Goal: Task Accomplishment & Management: Manage account settings

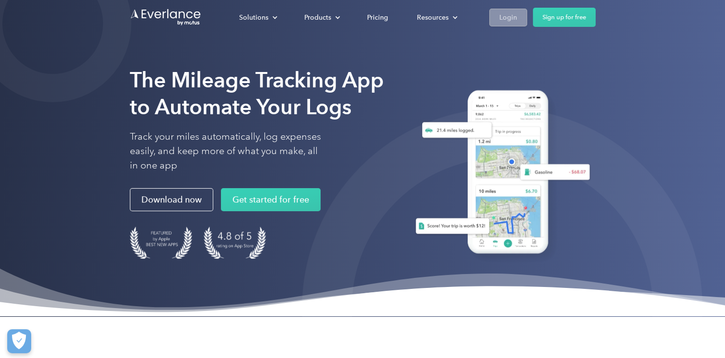
click at [504, 18] on div "Login" at bounding box center [508, 18] width 18 height 12
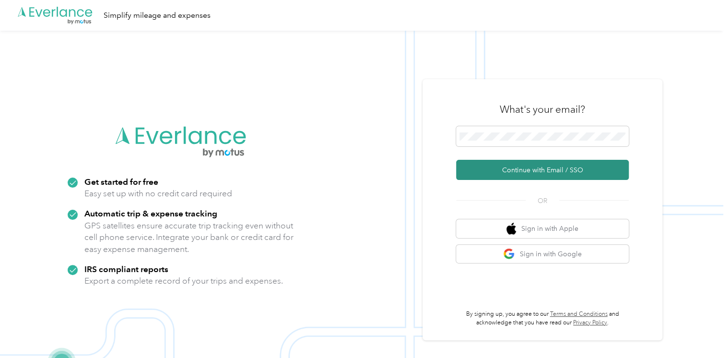
click at [567, 165] on button "Continue with Email / SSO" at bounding box center [542, 170] width 173 height 20
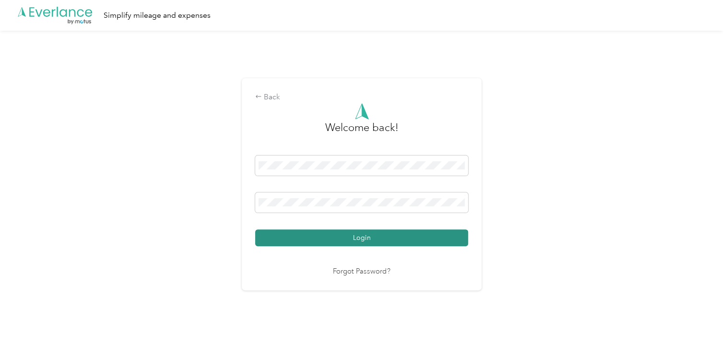
click at [373, 234] on button "Login" at bounding box center [361, 237] width 213 height 17
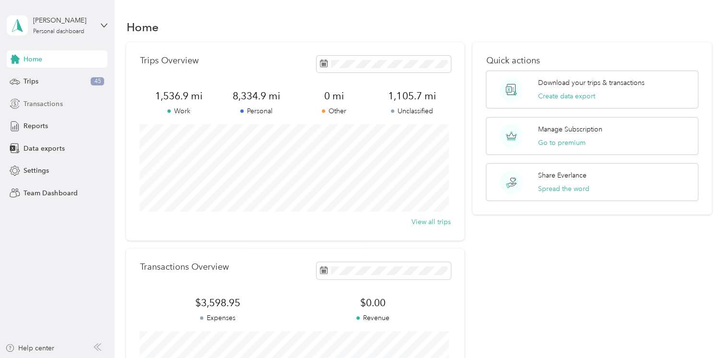
click at [52, 103] on span "Transactions" at bounding box center [42, 104] width 39 height 10
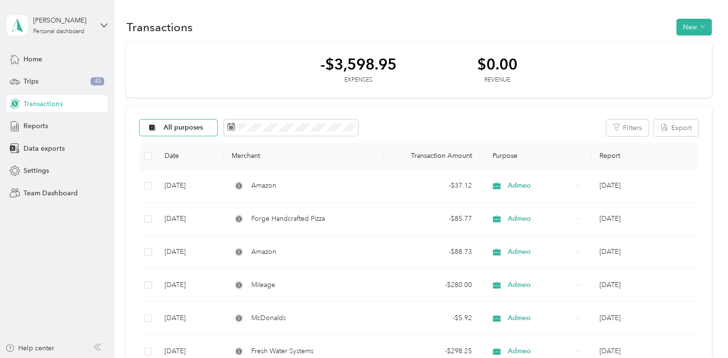
click at [203, 129] on div "All purposes" at bounding box center [178, 127] width 78 height 16
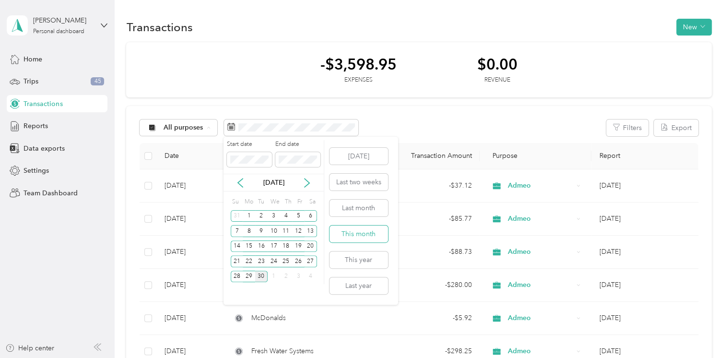
click at [363, 233] on button "This month" at bounding box center [358, 233] width 58 height 17
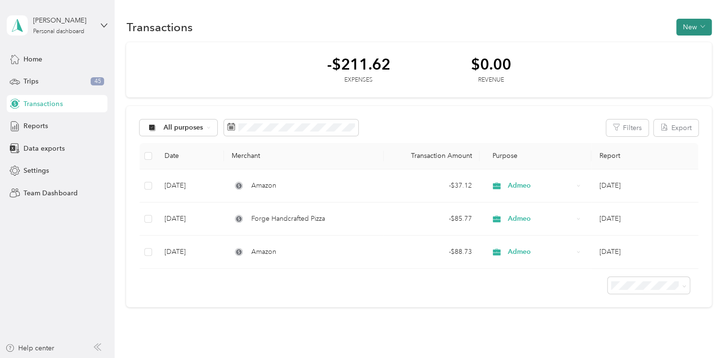
click at [694, 30] on button "New" at bounding box center [693, 27] width 35 height 17
click at [687, 45] on span "Expense" at bounding box center [688, 45] width 26 height 10
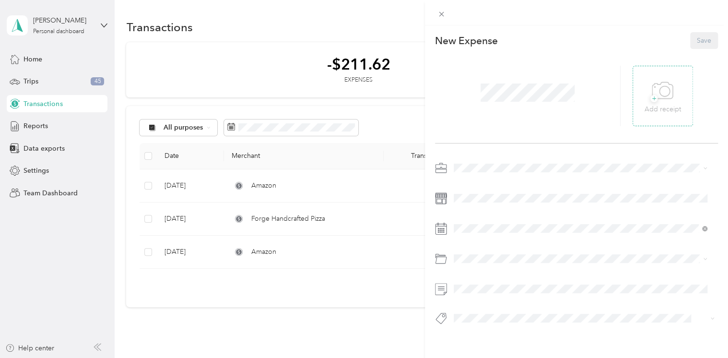
click at [644, 99] on div "+ Add receipt" at bounding box center [662, 96] width 36 height 37
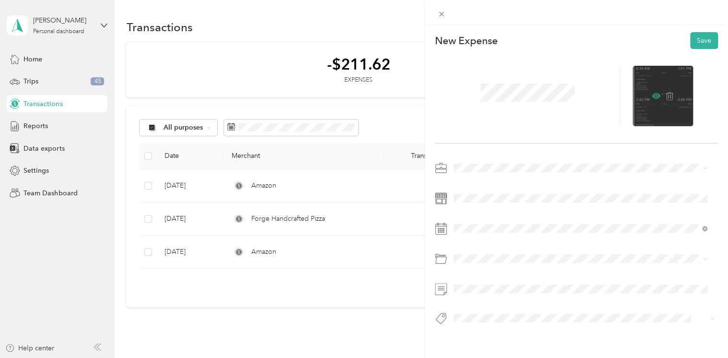
click at [651, 95] on icon at bounding box center [655, 96] width 9 height 6
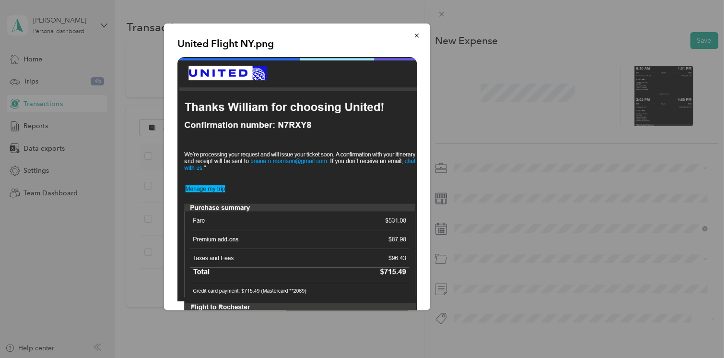
click at [503, 98] on div "United Flight NY.png" at bounding box center [497, 167] width 266 height 289
click at [413, 35] on icon "button" at bounding box center [416, 35] width 7 height 7
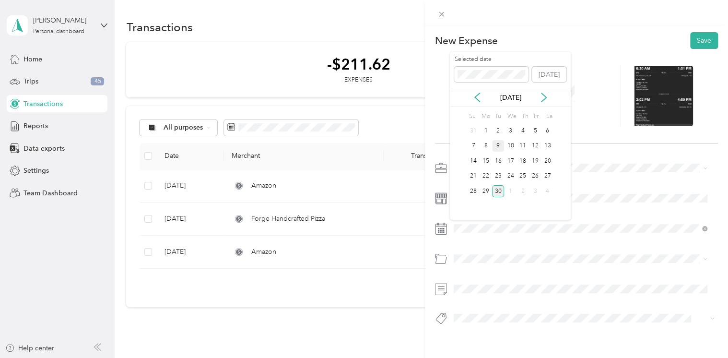
click at [500, 147] on div "9" at bounding box center [498, 146] width 12 height 12
click at [543, 215] on li "68400 · Travel Expense" at bounding box center [580, 212] width 260 height 17
click at [536, 308] on div at bounding box center [576, 245] width 283 height 171
click at [693, 40] on button "Save" at bounding box center [704, 40] width 28 height 17
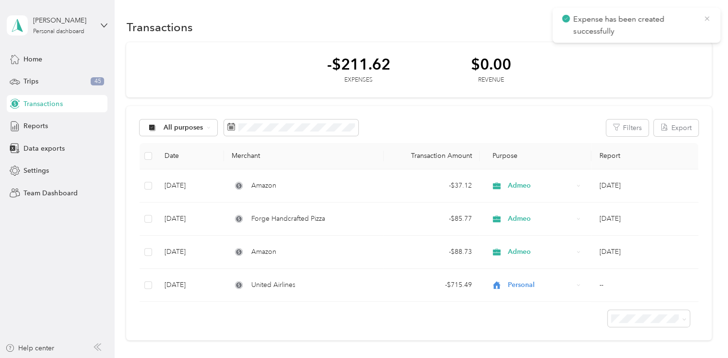
click at [706, 16] on icon at bounding box center [707, 18] width 8 height 9
click at [700, 25] on icon "button" at bounding box center [702, 26] width 5 height 5
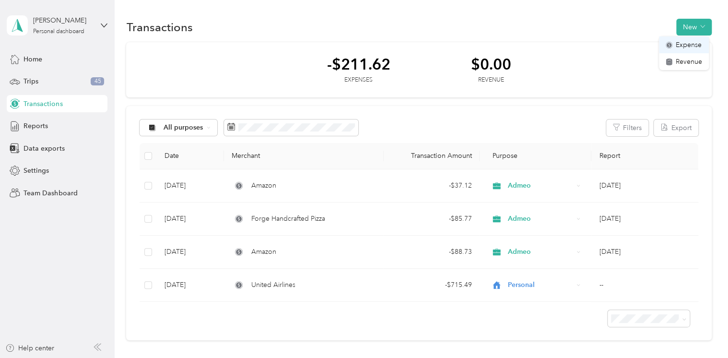
click at [690, 48] on span "Expense" at bounding box center [688, 45] width 26 height 10
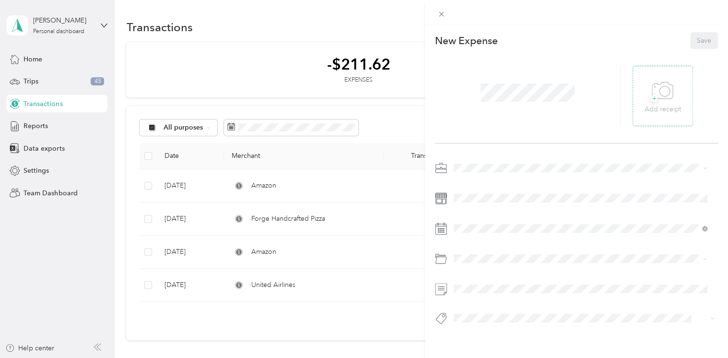
click at [668, 97] on div "+ Add receipt" at bounding box center [662, 96] width 36 height 37
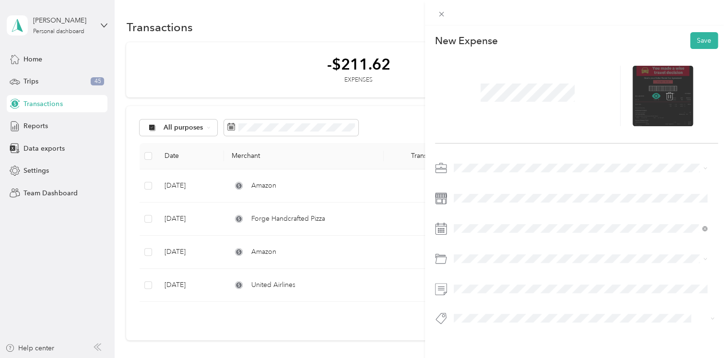
click at [651, 99] on icon at bounding box center [655, 96] width 9 height 6
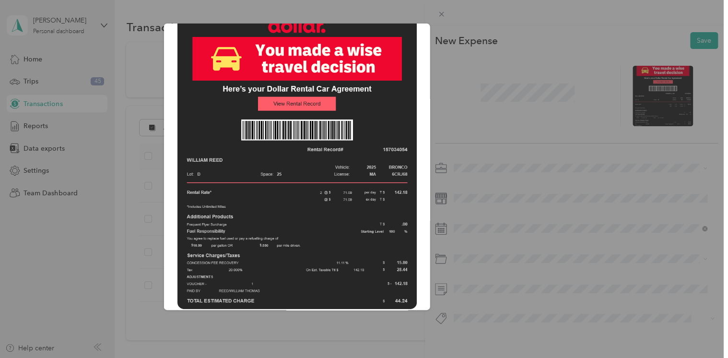
scroll to position [50, 0]
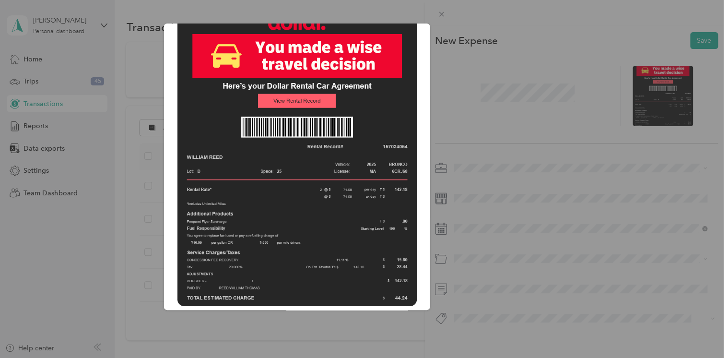
click at [588, 232] on div "Dollar Car Rental.png" at bounding box center [497, 167] width 266 height 289
click at [487, 55] on div "Dollar Car Rental.png" at bounding box center [497, 167] width 266 height 289
click at [437, 14] on div at bounding box center [364, 179] width 728 height 358
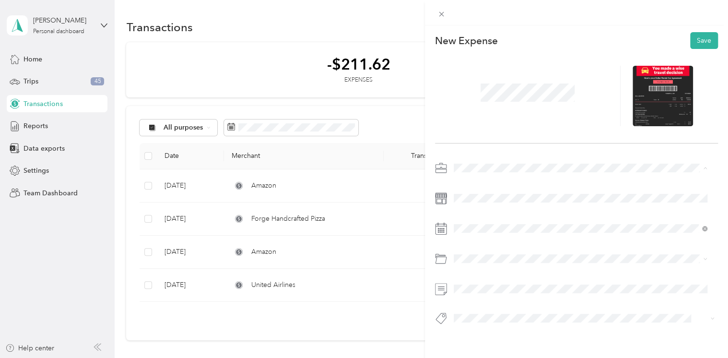
click at [485, 216] on div "Admeo" at bounding box center [579, 218] width 247 height 10
click at [477, 203] on span at bounding box center [584, 197] width 268 height 15
click at [482, 177] on div "22" at bounding box center [485, 176] width 12 height 12
click at [530, 212] on div "68400 · Travel Expense" at bounding box center [579, 213] width 247 height 10
click at [701, 40] on button "Save" at bounding box center [704, 40] width 28 height 17
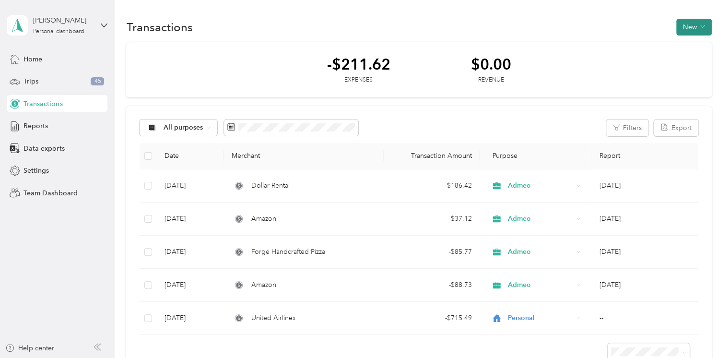
click at [690, 26] on button "New" at bounding box center [693, 27] width 35 height 17
click at [696, 45] on span "Expense" at bounding box center [688, 45] width 26 height 10
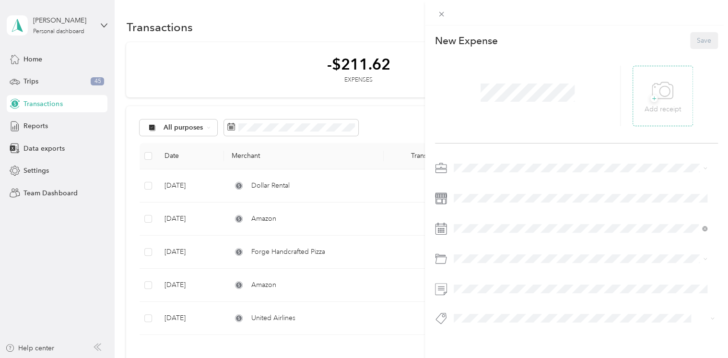
click at [659, 89] on icon at bounding box center [662, 91] width 22 height 26
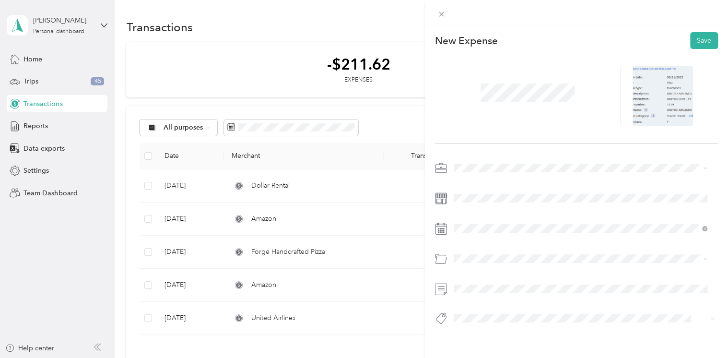
click at [477, 218] on span "Admeo" at bounding box center [467, 218] width 23 height 8
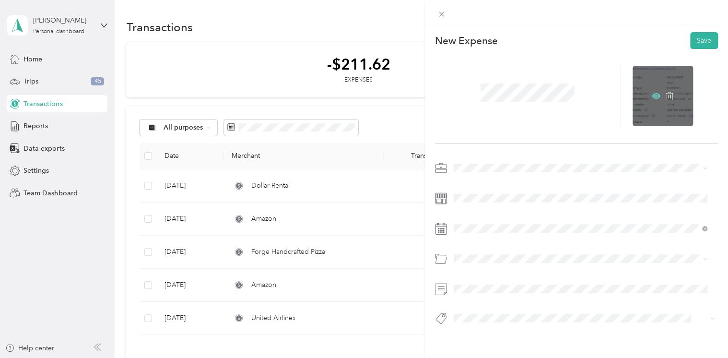
click at [651, 97] on icon at bounding box center [655, 96] width 9 height 9
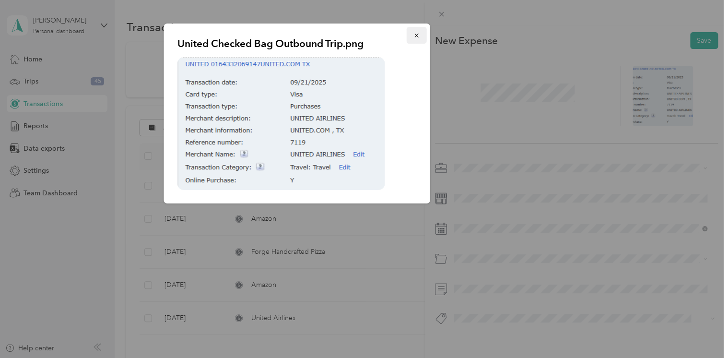
click at [419, 35] on icon "button" at bounding box center [416, 35] width 7 height 7
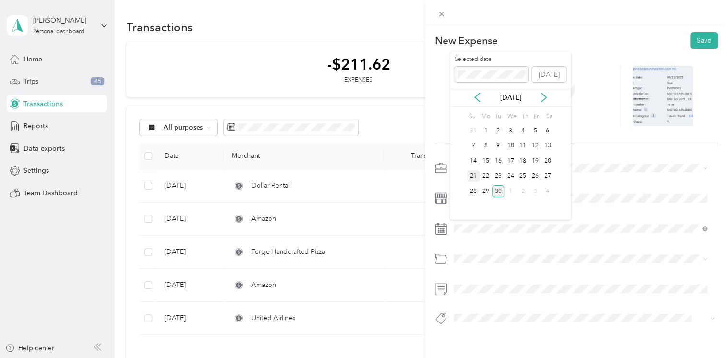
click at [470, 178] on div "21" at bounding box center [473, 176] width 12 height 12
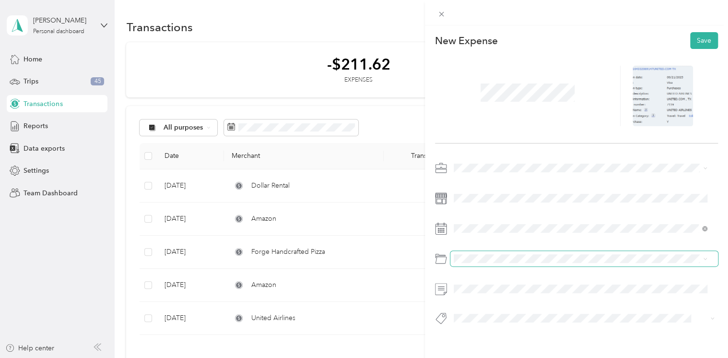
click at [477, 262] on span at bounding box center [584, 258] width 268 height 15
click at [512, 214] on span "68400 · Travel Expense" at bounding box center [491, 212] width 70 height 8
drag, startPoint x: 705, startPoint y: 41, endPoint x: 577, endPoint y: 221, distance: 220.8
click at [577, 220] on div "New Expense Save" at bounding box center [576, 194] width 303 height 339
click at [700, 38] on button "Save" at bounding box center [704, 40] width 28 height 17
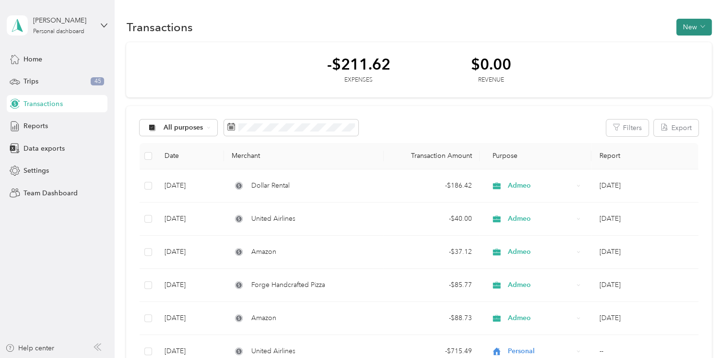
click at [690, 26] on button "New" at bounding box center [693, 27] width 35 height 17
click at [688, 49] on span "Expense" at bounding box center [688, 45] width 26 height 10
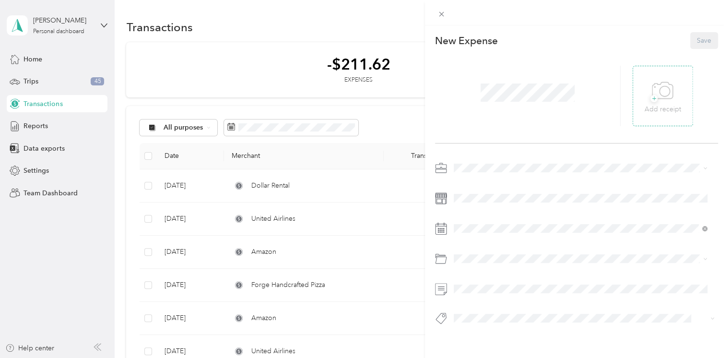
click at [667, 85] on icon at bounding box center [662, 90] width 21 height 16
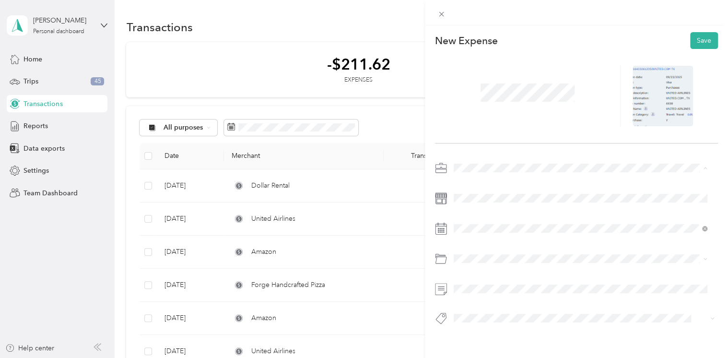
click at [497, 220] on li "Admeo" at bounding box center [580, 217] width 260 height 17
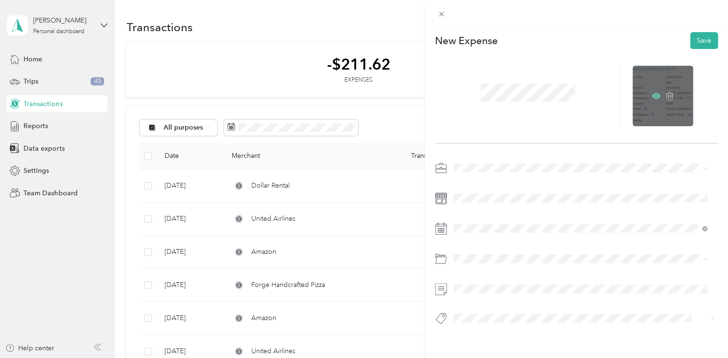
click at [651, 94] on icon at bounding box center [655, 96] width 9 height 6
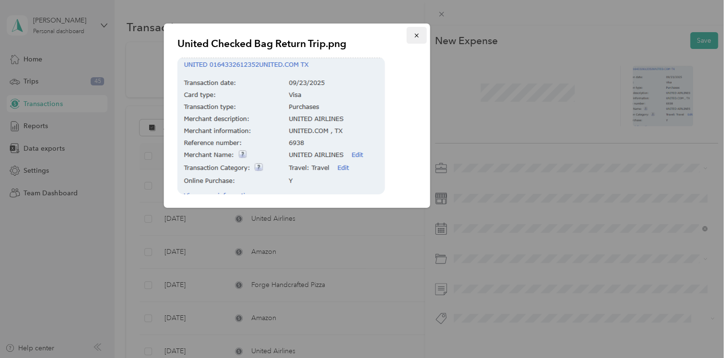
click at [415, 33] on icon "button" at bounding box center [416, 35] width 7 height 7
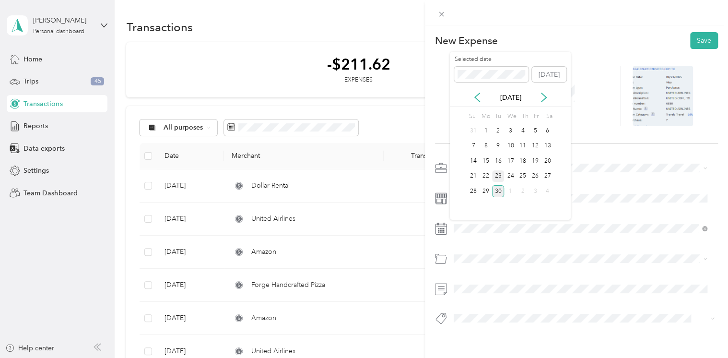
click at [500, 175] on div "23" at bounding box center [498, 176] width 12 height 12
click at [481, 267] on div at bounding box center [576, 262] width 283 height 22
click at [533, 212] on div "68400 · Travel Expense" at bounding box center [579, 213] width 247 height 10
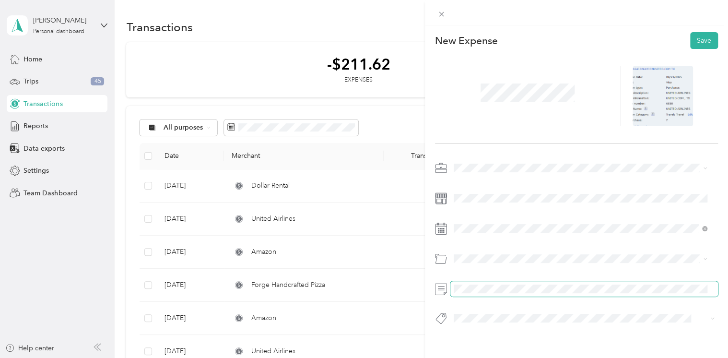
click at [499, 295] on span at bounding box center [584, 288] width 268 height 15
click at [442, 289] on div at bounding box center [576, 288] width 283 height 15
click at [697, 39] on button "Save" at bounding box center [704, 40] width 28 height 17
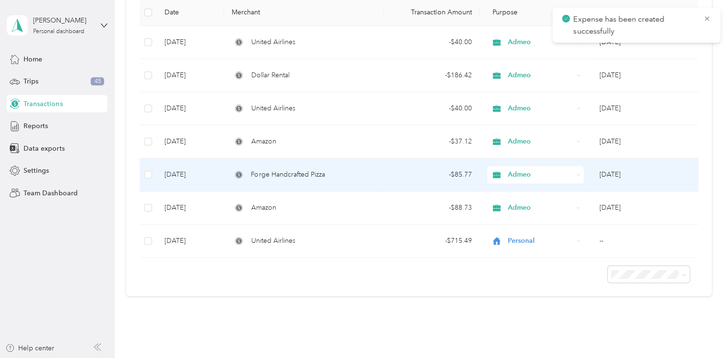
scroll to position [144, 0]
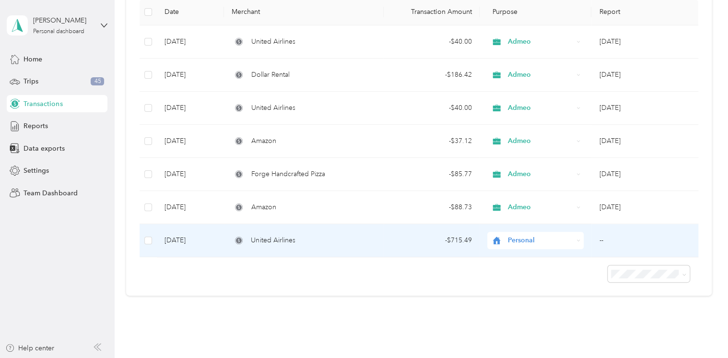
click at [539, 243] on span "Personal" at bounding box center [540, 240] width 65 height 11
click at [543, 137] on span "Admeo" at bounding box center [542, 138] width 66 height 10
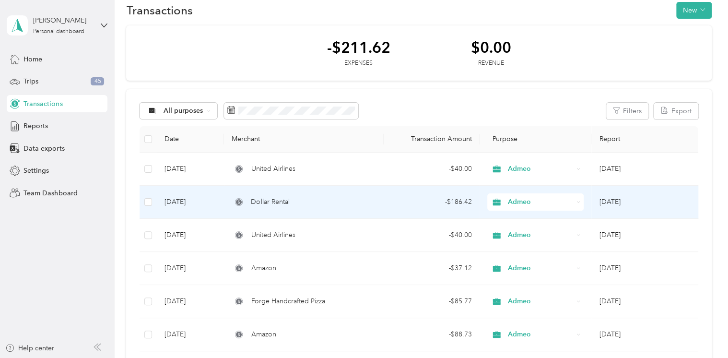
scroll to position [0, 0]
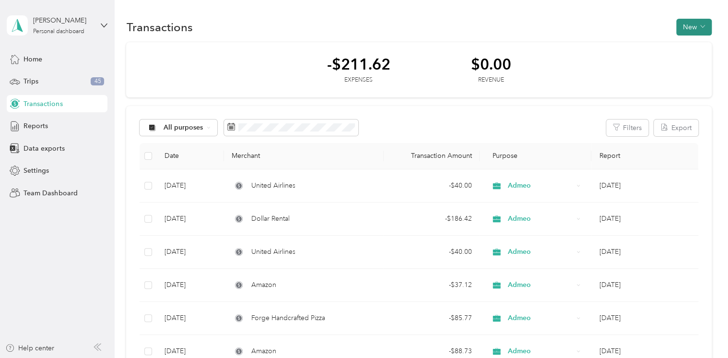
click at [700, 23] on span "button" at bounding box center [702, 27] width 5 height 8
click at [695, 46] on span "Expense" at bounding box center [688, 45] width 26 height 10
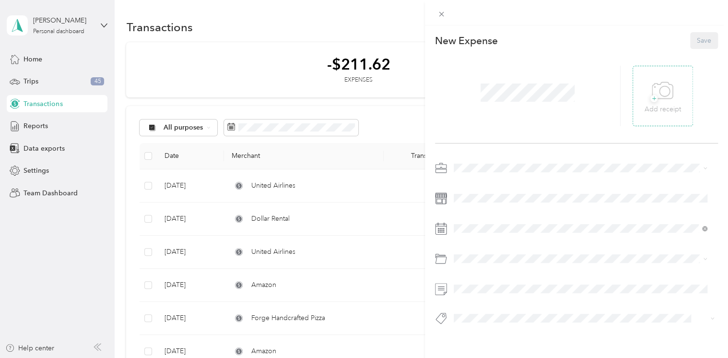
click at [659, 96] on icon at bounding box center [664, 91] width 10 height 10
click at [440, 14] on icon at bounding box center [441, 14] width 5 height 5
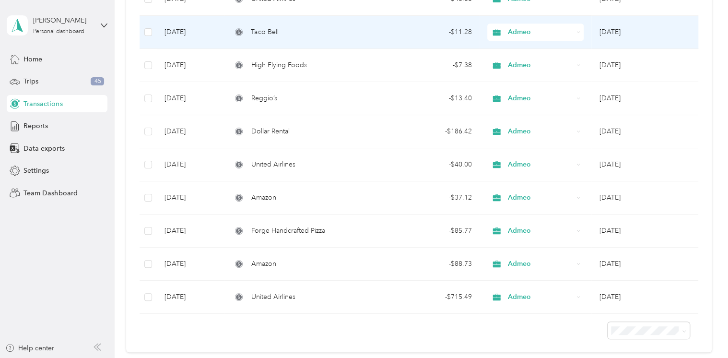
scroll to position [336, 0]
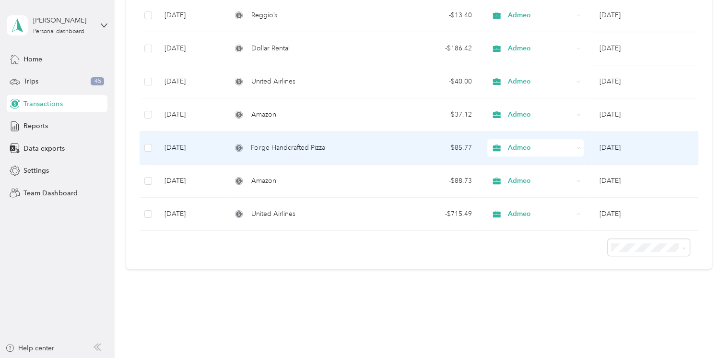
click at [295, 149] on span "Forge Handcrafted Pizza" at bounding box center [288, 147] width 74 height 11
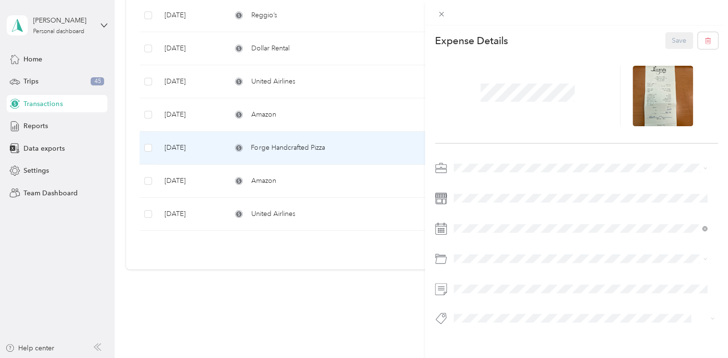
click at [290, 296] on div "This expense cannot be edited because it is either under review, approved, or p…" at bounding box center [364, 179] width 728 height 358
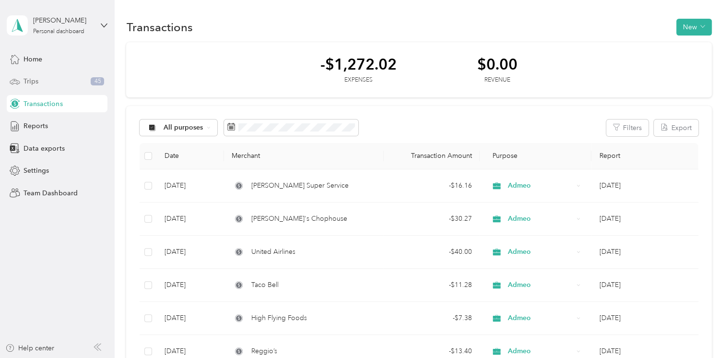
click at [26, 83] on span "Trips" at bounding box center [30, 81] width 15 height 10
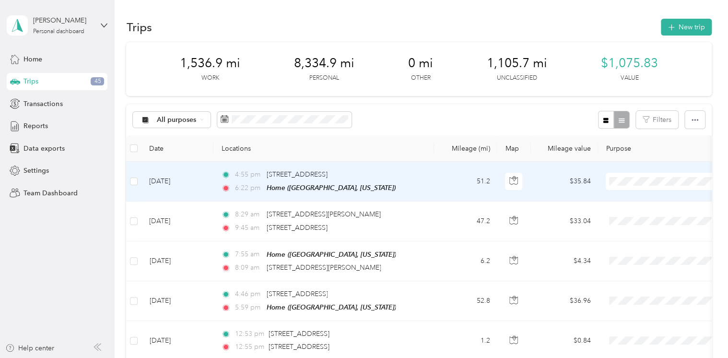
click at [664, 215] on span "Personal" at bounding box center [673, 215] width 89 height 10
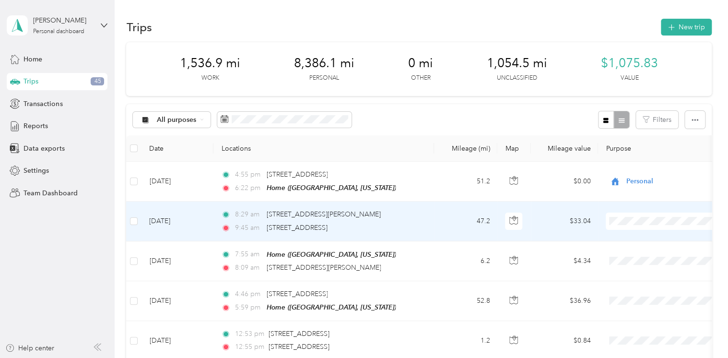
click at [658, 85] on span "Work" at bounding box center [673, 85] width 89 height 10
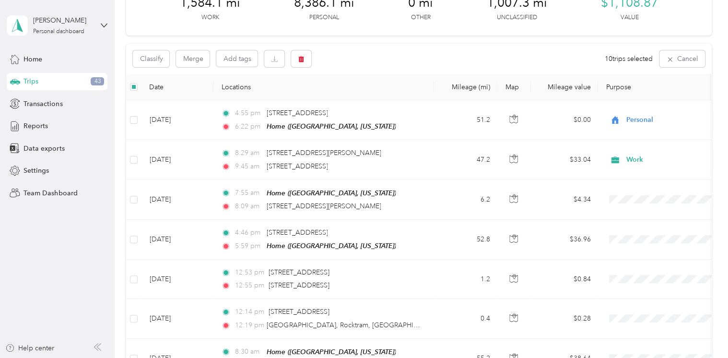
scroll to position [47, 0]
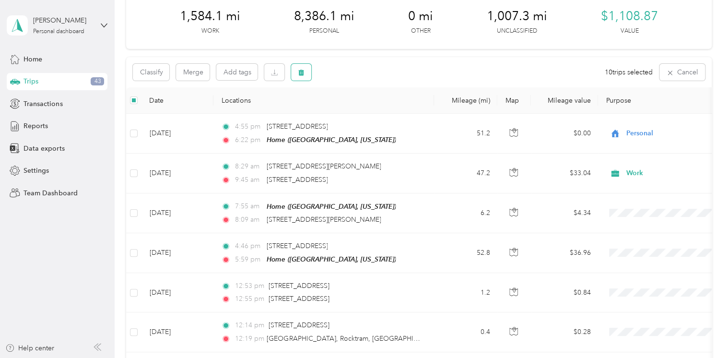
click at [305, 74] on button "button" at bounding box center [301, 72] width 20 height 17
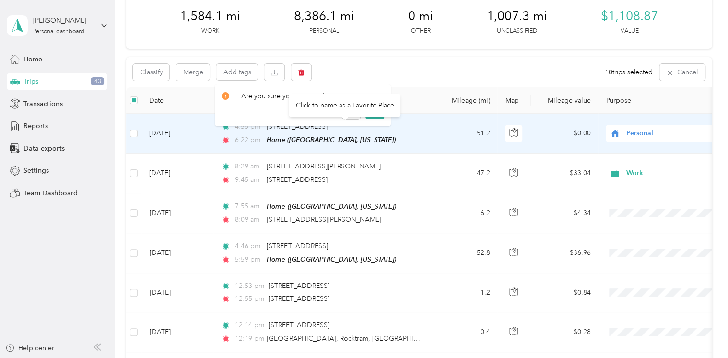
click at [375, 111] on div "Click to name as a Favorite Place" at bounding box center [345, 104] width 112 height 23
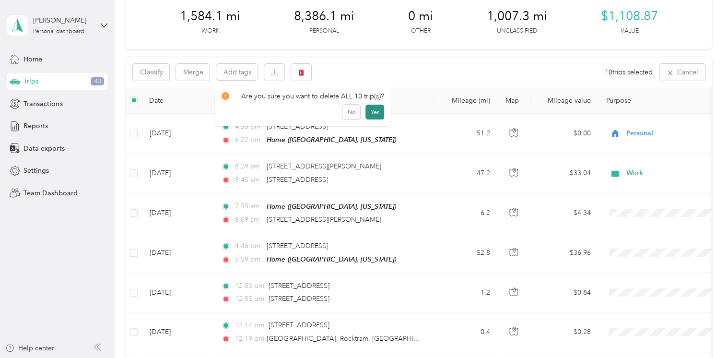
click at [374, 116] on button "Yes" at bounding box center [374, 111] width 19 height 15
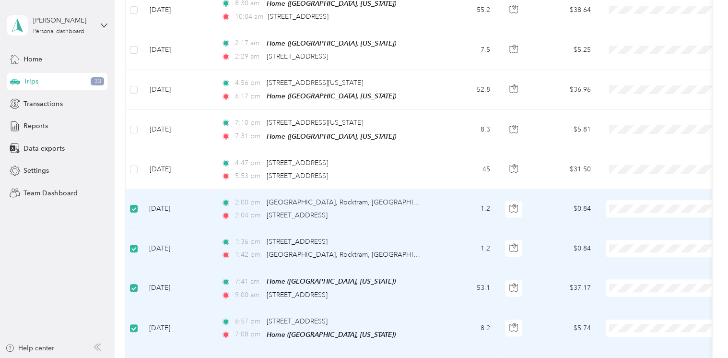
scroll to position [384, 0]
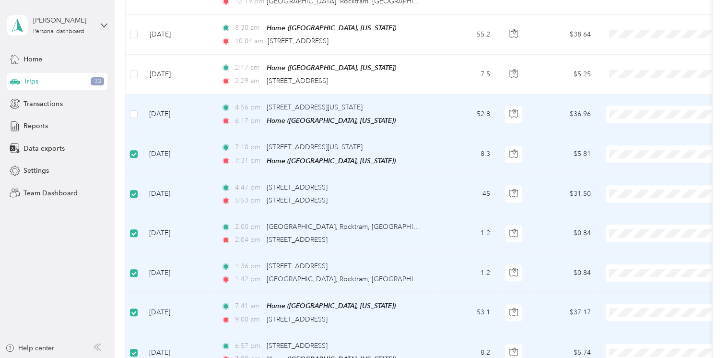
click at [138, 111] on td at bounding box center [133, 114] width 15 height 40
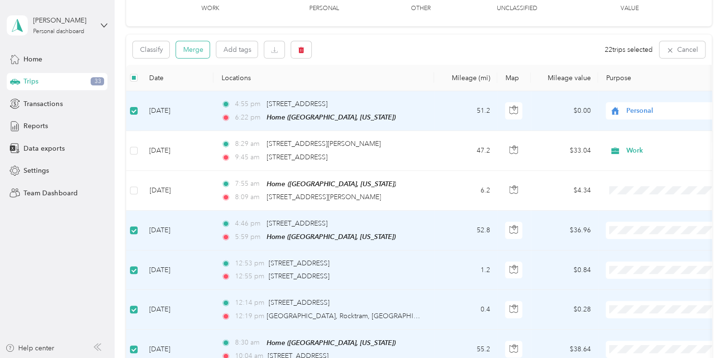
scroll to position [48, 0]
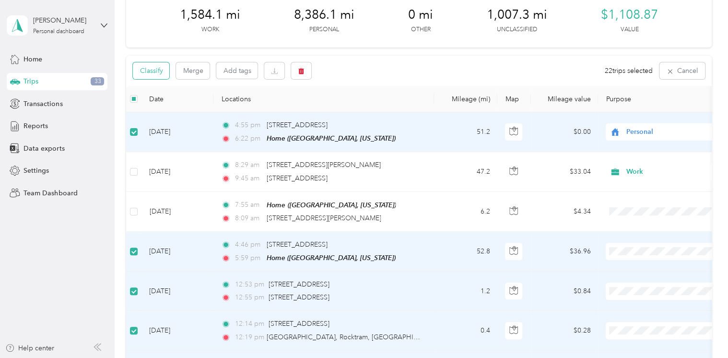
click at [162, 73] on button "Classify" at bounding box center [151, 70] width 36 height 17
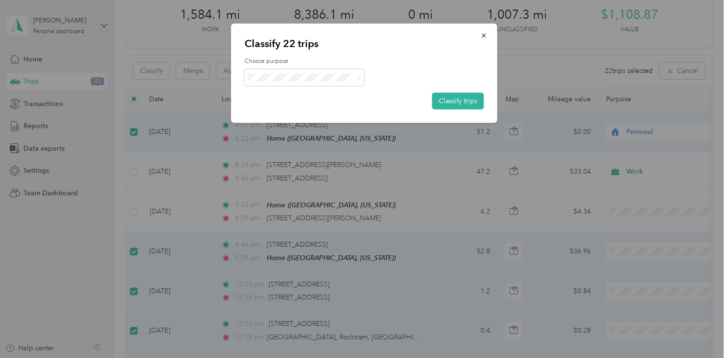
click at [315, 113] on li "Personal" at bounding box center [304, 111] width 120 height 17
click at [464, 102] on button "Classify trips" at bounding box center [458, 101] width 52 height 17
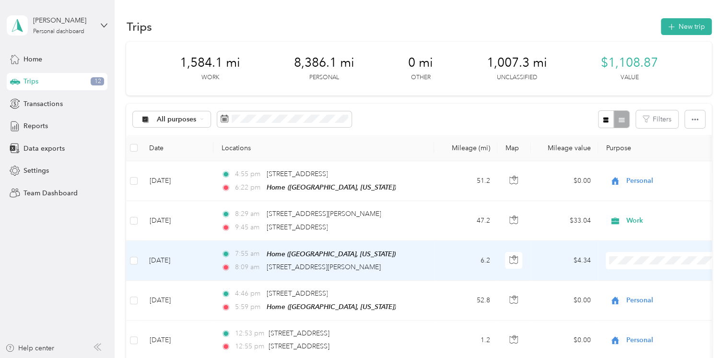
scroll to position [0, 0]
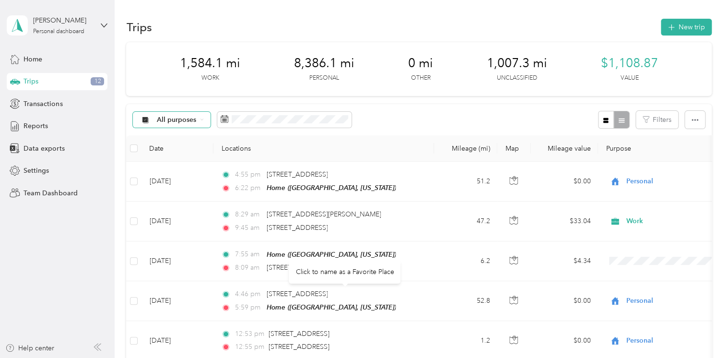
click at [200, 119] on icon at bounding box center [201, 119] width 2 height 1
click at [186, 151] on span "Unclassified" at bounding box center [180, 154] width 46 height 10
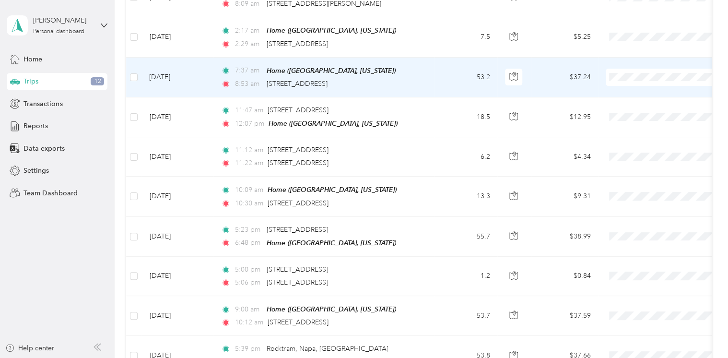
scroll to position [48, 0]
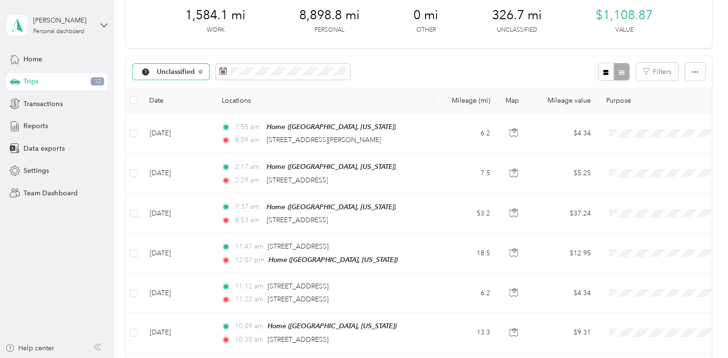
click at [185, 70] on span "Unclassified" at bounding box center [176, 72] width 38 height 7
click at [197, 87] on span "All purposes" at bounding box center [182, 89] width 50 height 10
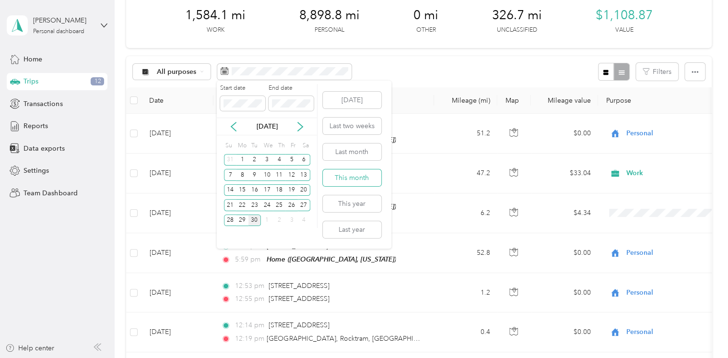
click at [359, 175] on button "This month" at bounding box center [352, 177] width 58 height 17
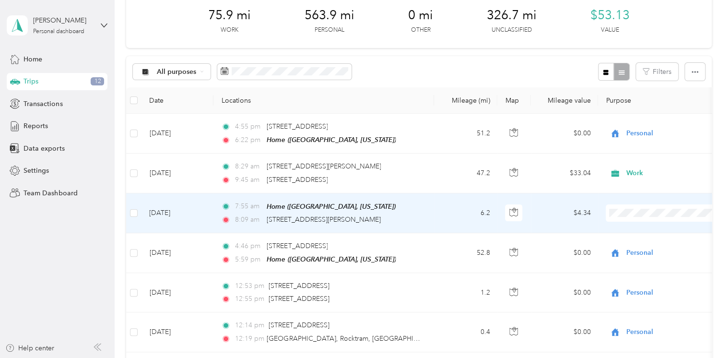
click at [643, 225] on span "Work" at bounding box center [673, 228] width 89 height 10
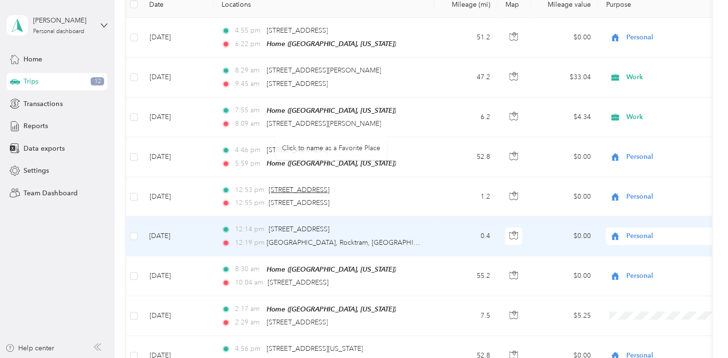
scroll to position [240, 0]
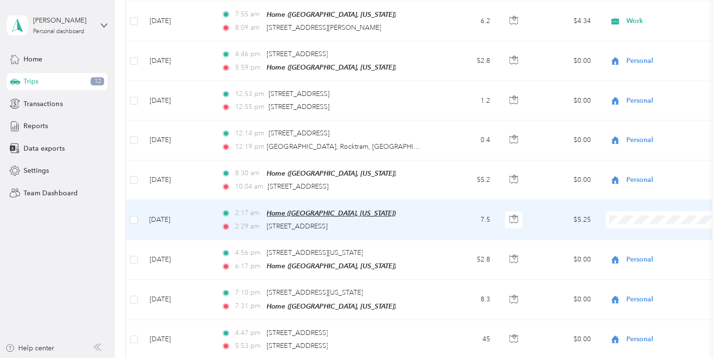
click at [316, 211] on span "Home ([GEOGRAPHIC_DATA], [US_STATE])" at bounding box center [331, 213] width 129 height 8
click at [190, 214] on td "[DATE]" at bounding box center [177, 220] width 72 height 40
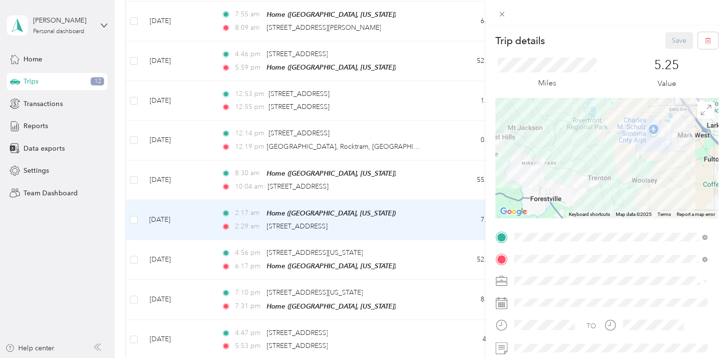
scroll to position [48, 0]
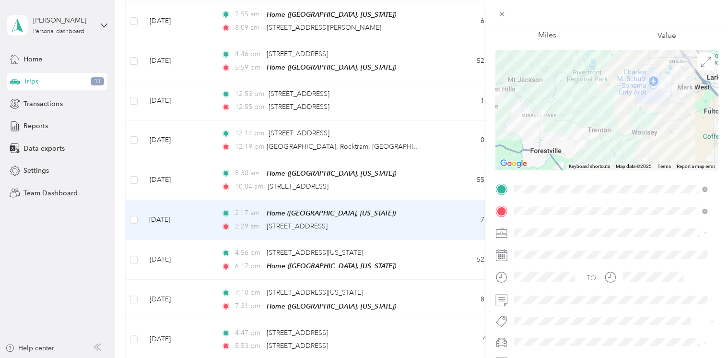
click at [564, 100] on div "Work" at bounding box center [610, 98] width 186 height 10
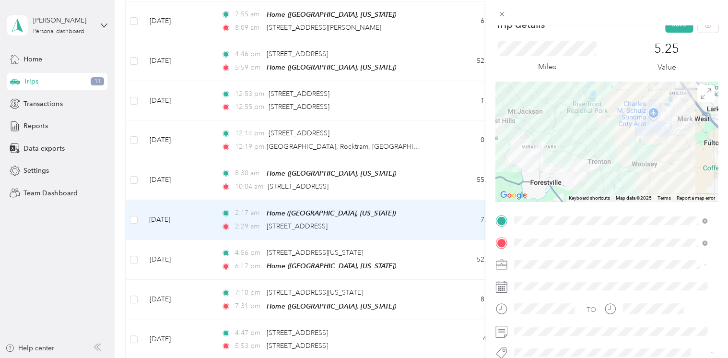
scroll to position [0, 0]
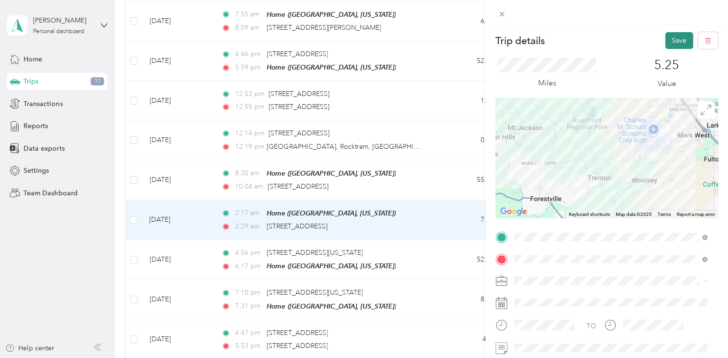
click at [665, 41] on button "Save" at bounding box center [679, 40] width 28 height 17
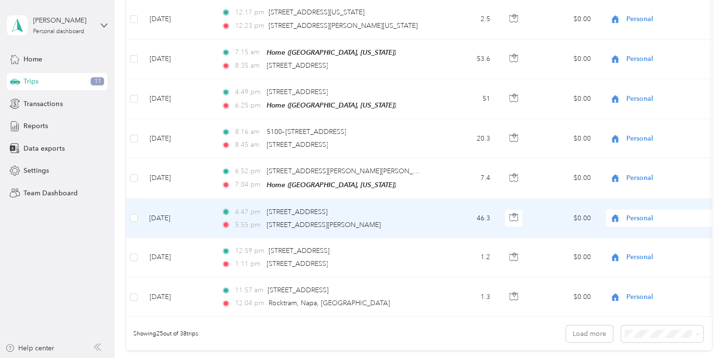
scroll to position [960, 0]
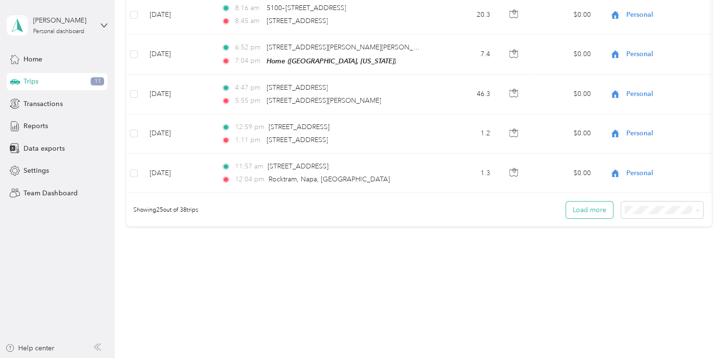
click at [577, 211] on button "Load more" at bounding box center [589, 209] width 47 height 17
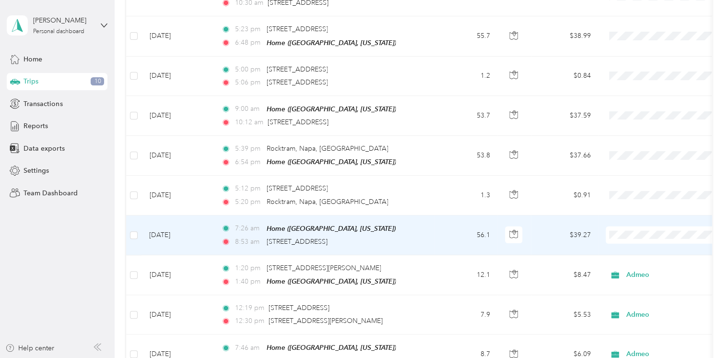
scroll to position [1295, 0]
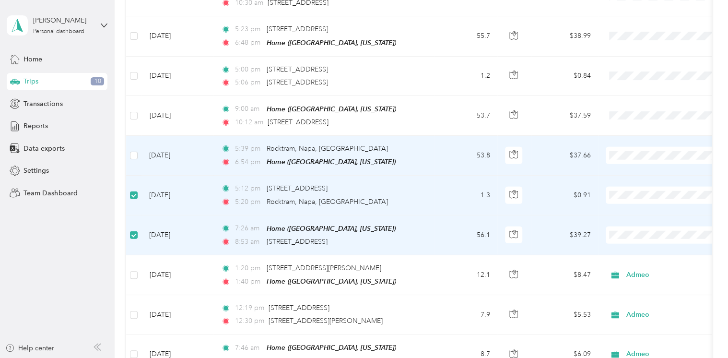
click at [129, 148] on td at bounding box center [133, 156] width 15 height 40
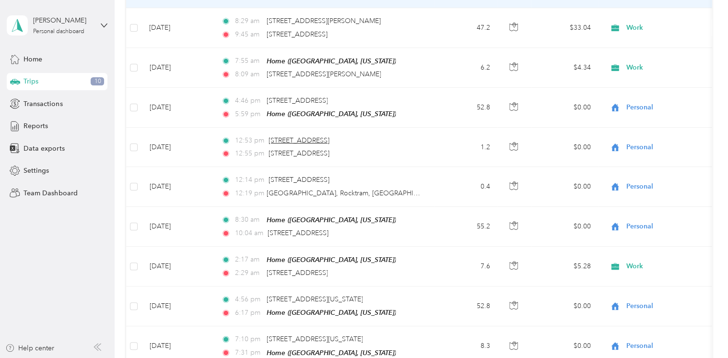
scroll to position [0, 0]
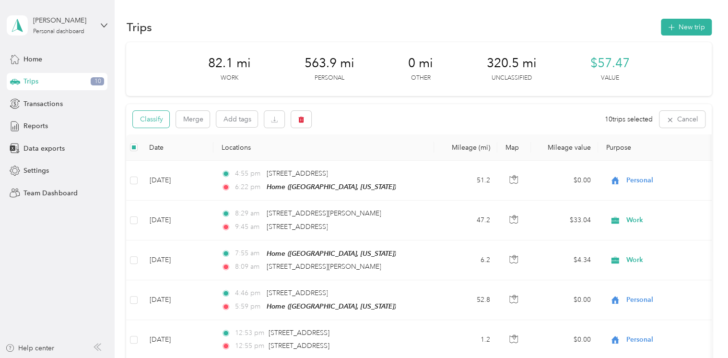
click at [157, 118] on button "Classify" at bounding box center [151, 119] width 36 height 17
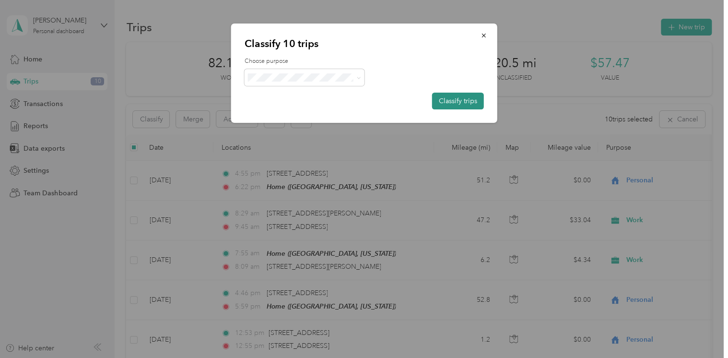
click at [449, 97] on button "Classify trips" at bounding box center [458, 101] width 52 height 17
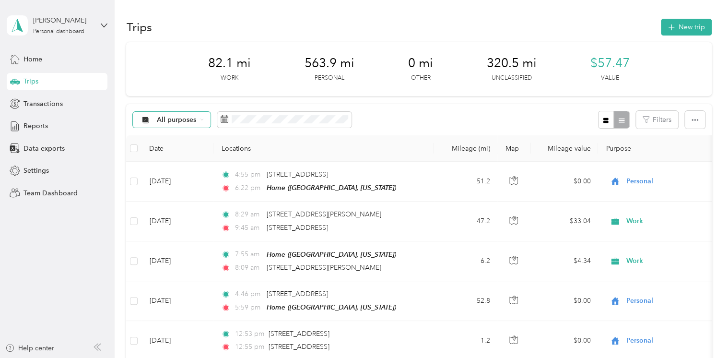
click at [188, 122] on span "All purposes" at bounding box center [177, 119] width 40 height 7
click at [186, 164] on li "Work" at bounding box center [171, 169] width 77 height 17
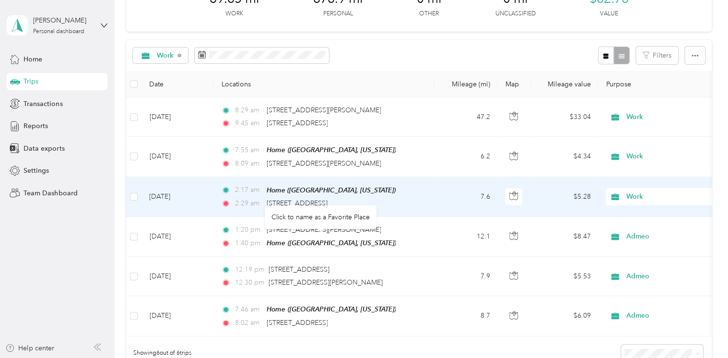
scroll to position [48, 0]
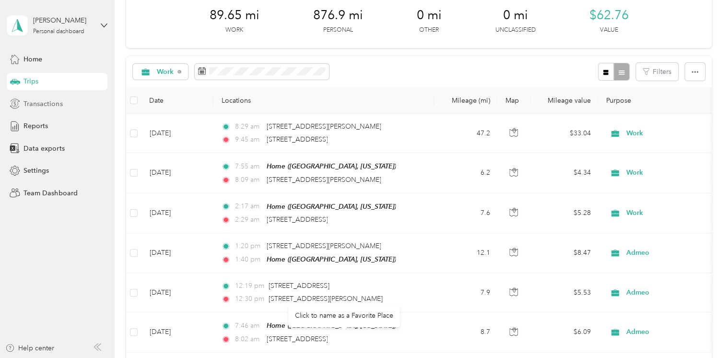
click at [58, 105] on span "Transactions" at bounding box center [42, 104] width 39 height 10
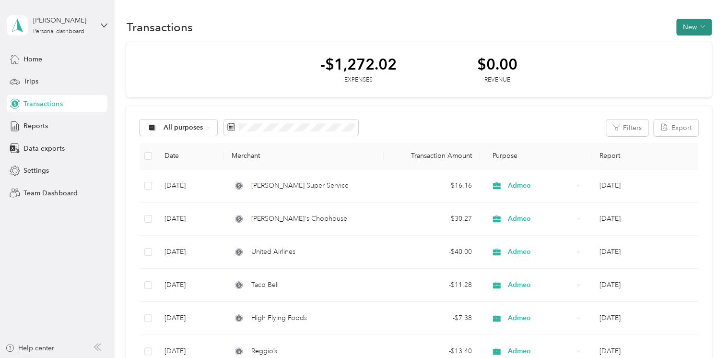
click at [686, 26] on button "New" at bounding box center [693, 27] width 35 height 17
click at [698, 43] on span "Expense" at bounding box center [688, 45] width 26 height 10
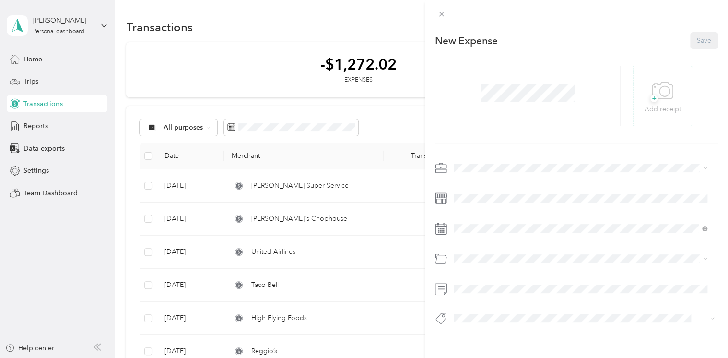
click at [660, 90] on icon at bounding box center [662, 91] width 22 height 26
click at [480, 214] on div "Admeo" at bounding box center [579, 218] width 247 height 10
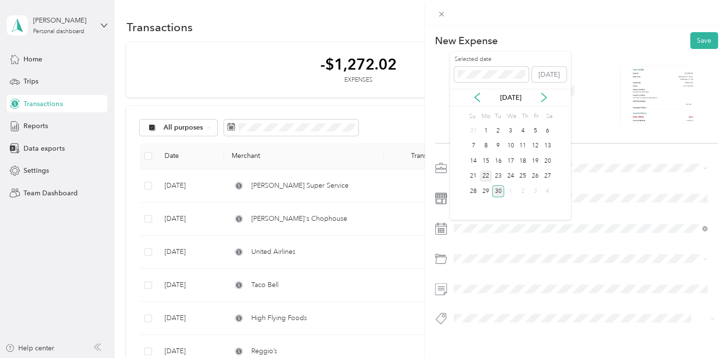
click at [490, 178] on div "22" at bounding box center [485, 176] width 12 height 12
click at [520, 212] on span "68400 · Travel Expense" at bounding box center [491, 213] width 70 height 8
click at [703, 39] on button "Save" at bounding box center [704, 40] width 28 height 17
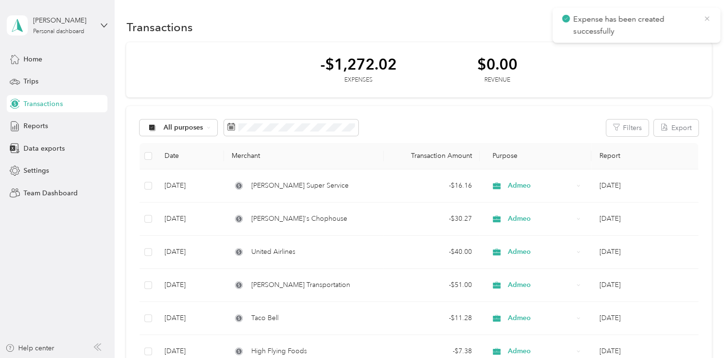
click at [709, 20] on icon at bounding box center [707, 18] width 8 height 9
click at [694, 22] on button "New" at bounding box center [693, 27] width 35 height 17
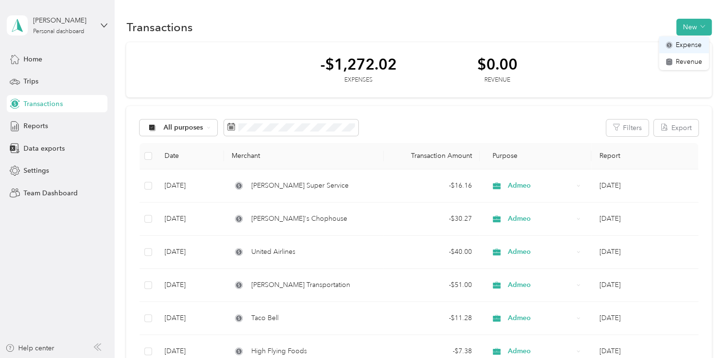
click at [694, 48] on span "Expense" at bounding box center [688, 45] width 26 height 10
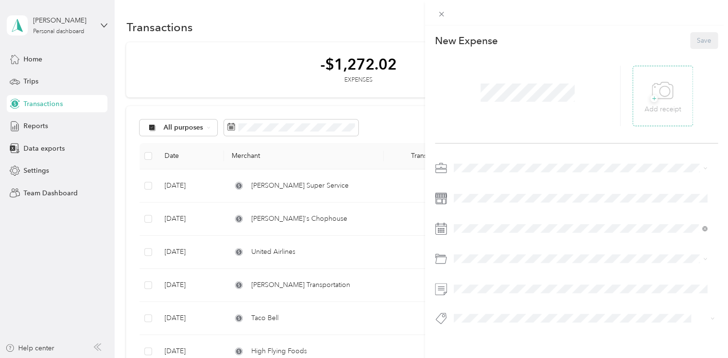
click at [671, 89] on div "+ Add receipt" at bounding box center [662, 96] width 36 height 37
click at [480, 219] on div "Admeo" at bounding box center [579, 218] width 247 height 10
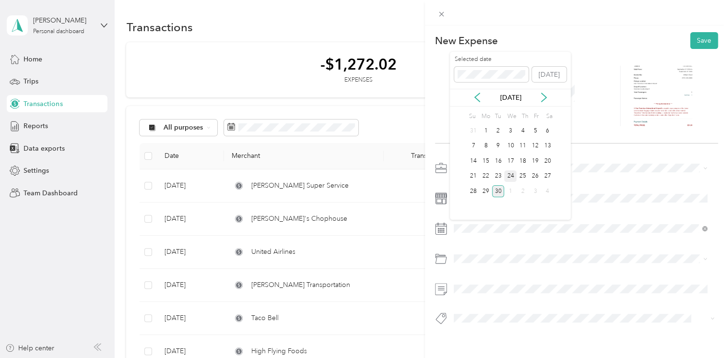
click at [510, 175] on div "24" at bounding box center [510, 176] width 12 height 12
click at [527, 212] on div "68400 · Travel Expense" at bounding box center [579, 213] width 247 height 10
click at [694, 39] on button "Save" at bounding box center [704, 40] width 28 height 17
click at [710, 40] on div "New Expense Save" at bounding box center [576, 194] width 303 height 339
click at [700, 41] on button "Save" at bounding box center [704, 40] width 28 height 17
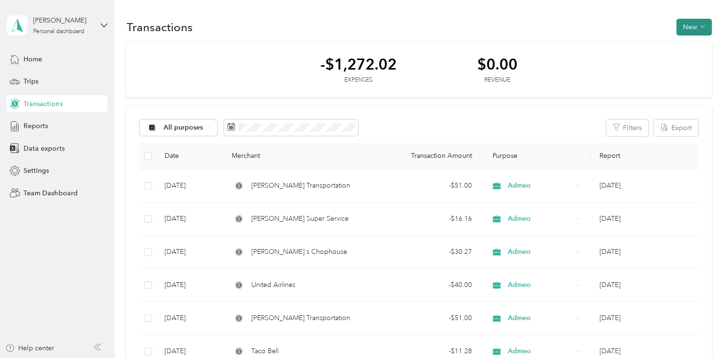
click at [683, 30] on button "New" at bounding box center [693, 27] width 35 height 17
click at [684, 45] on span "Expense" at bounding box center [688, 45] width 26 height 10
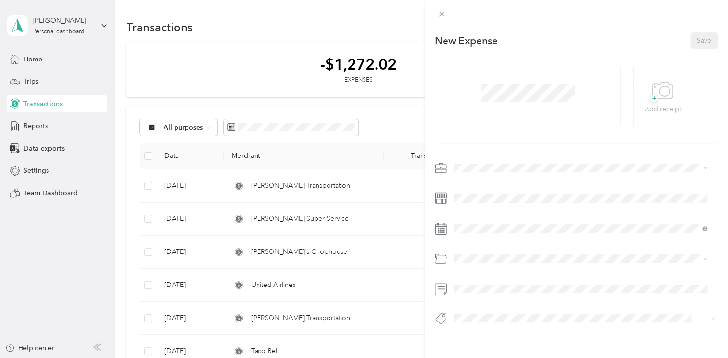
click at [652, 86] on icon at bounding box center [662, 91] width 22 height 26
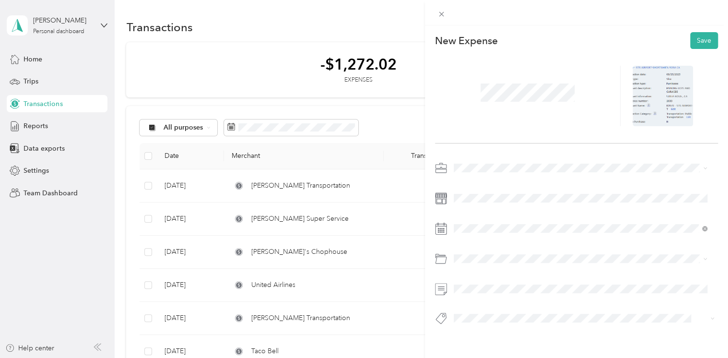
click at [471, 162] on span at bounding box center [584, 167] width 268 height 15
click at [491, 196] on div "Personal" at bounding box center [574, 201] width 236 height 10
click at [482, 216] on div "Admeo" at bounding box center [579, 218] width 247 height 10
click at [509, 175] on div "24" at bounding box center [510, 176] width 12 height 12
click at [540, 211] on div "68400 · Travel Expense" at bounding box center [579, 213] width 247 height 10
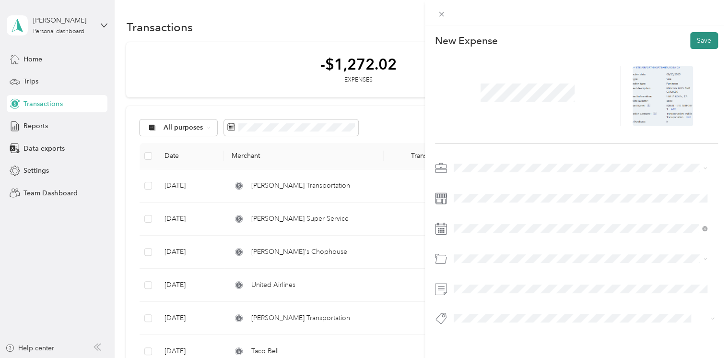
click at [702, 42] on button "Save" at bounding box center [704, 40] width 28 height 17
